Goal: Information Seeking & Learning: Learn about a topic

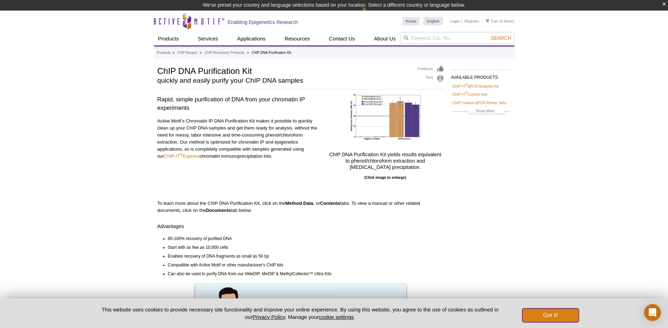
click at [558, 315] on button "Got it!" at bounding box center [550, 315] width 56 height 14
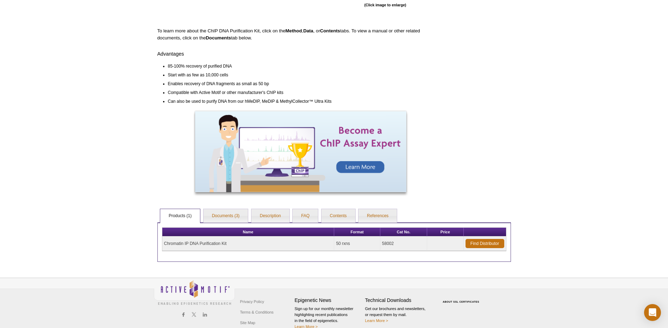
scroll to position [184, 0]
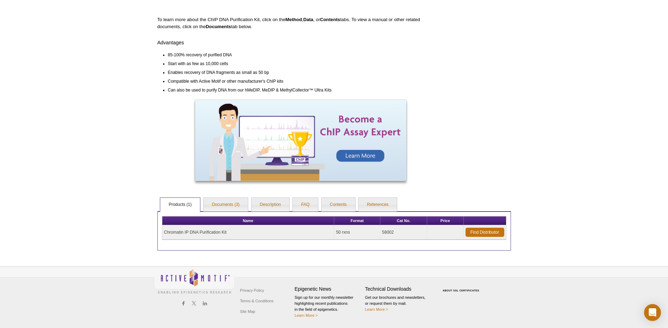
click at [191, 232] on td "Chromatin IP DNA Purification Kit" at bounding box center [248, 232] width 172 height 14
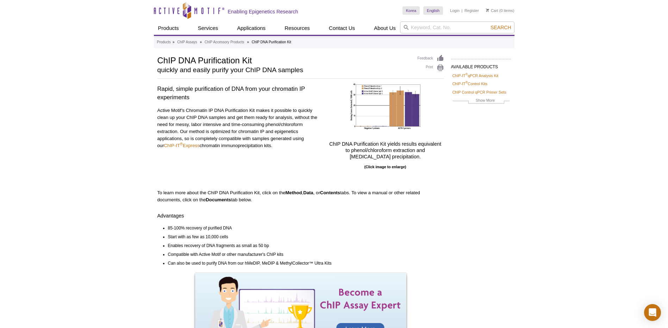
scroll to position [173, 0]
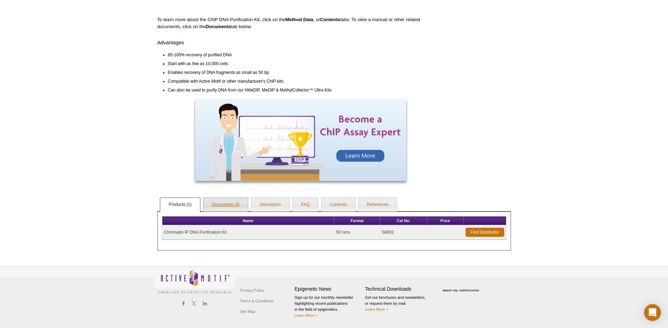
click at [239, 203] on link "Documents (3)" at bounding box center [225, 205] width 45 height 14
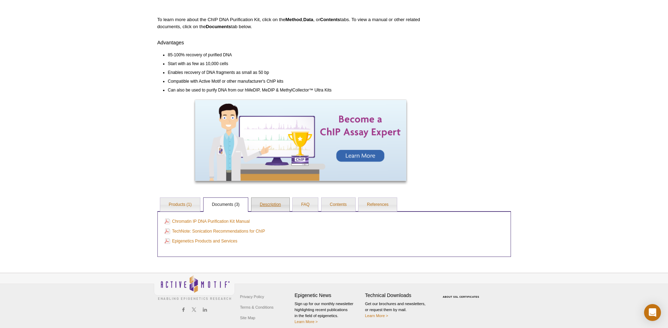
click at [275, 204] on link "Description" at bounding box center [270, 205] width 38 height 14
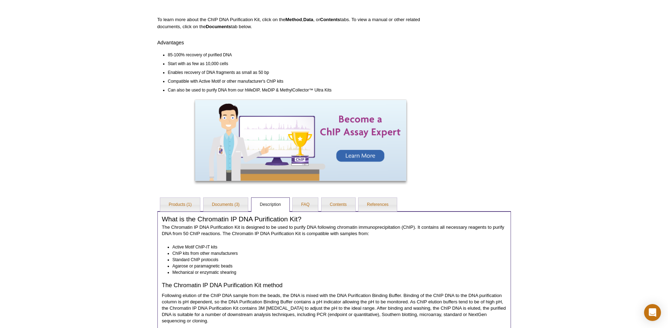
scroll to position [32, 0]
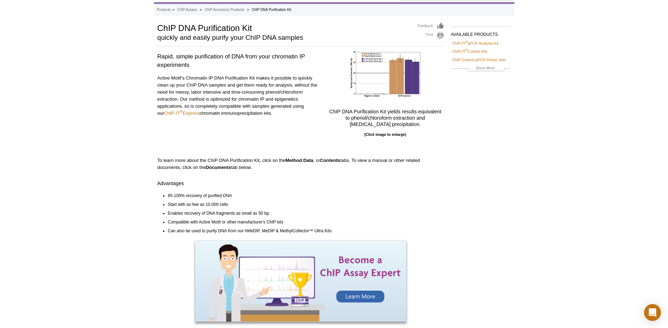
click at [540, 153] on div "Active Motif Logo Enabling Epigenetics Research 0 Search Skip to content Active…" at bounding box center [334, 315] width 668 height 694
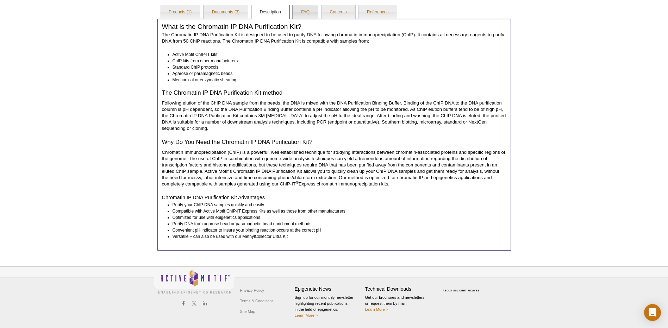
drag, startPoint x: 307, startPoint y: 13, endPoint x: 330, endPoint y: 17, distance: 23.4
click at [307, 13] on link "FAQ" at bounding box center [304, 12] width 25 height 14
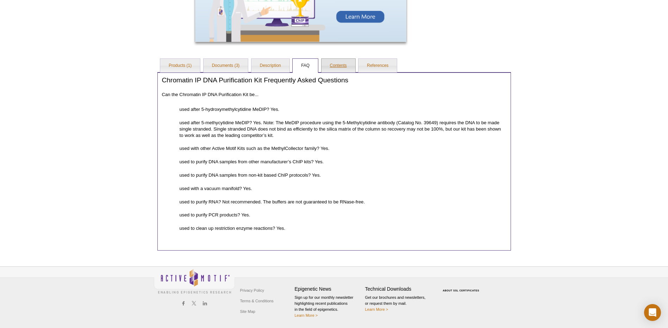
click at [331, 65] on link "Contents" at bounding box center [338, 66] width 34 height 14
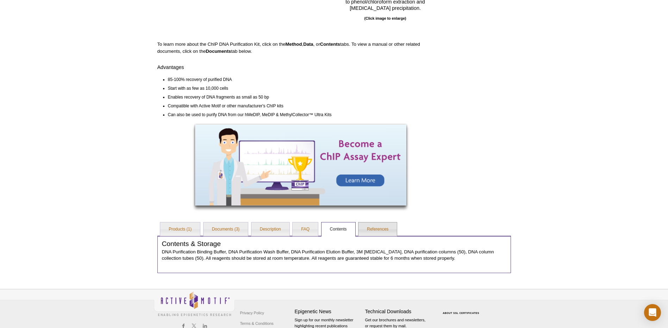
drag, startPoint x: 373, startPoint y: 212, endPoint x: 367, endPoint y: 210, distance: 6.2
click at [372, 212] on div "AVAILABLE PRODUCTS ChIP-IT ® qPCR Analysis Kit ChIP-IT ® Control Kits ChIP Cont…" at bounding box center [334, 89] width 360 height 367
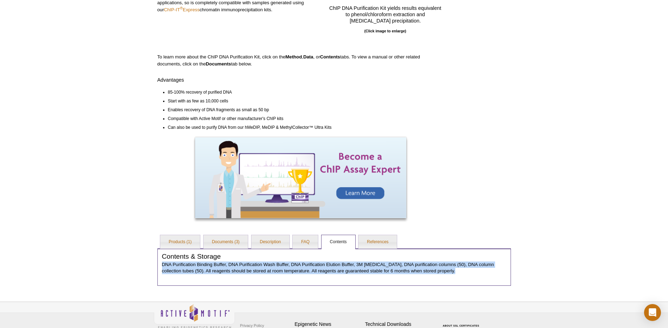
drag, startPoint x: 162, startPoint y: 264, endPoint x: 471, endPoint y: 278, distance: 309.0
click at [471, 278] on div "Contents & Storage DNA Purification Binding Buffer, DNA Purification Wash Buffe…" at bounding box center [333, 266] width 353 height 37
copy p "DNA Purification Binding Buffer, DNA Purification Wash Buffer, DNA Purification…"
